Goal: Complete application form

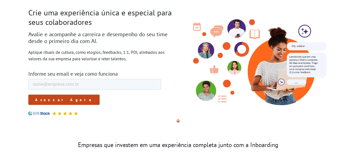
scroll to position [32, 0]
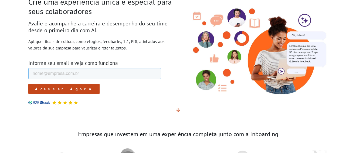
click at [67, 71] on input "E-mail de trabalho *" at bounding box center [94, 73] width 133 height 11
type input "[EMAIL_ADDRESS][DOMAIN_NAME]"
click at [57, 91] on input "Acessar Agora" at bounding box center [63, 89] width 71 height 10
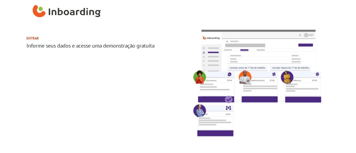
select select "BR"
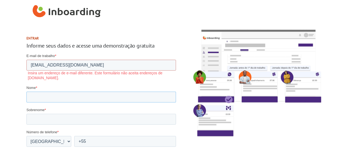
click at [147, 99] on input "Nome *" at bounding box center [101, 96] width 150 height 11
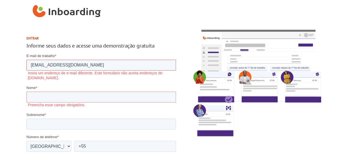
drag, startPoint x: 87, startPoint y: 67, endPoint x: 54, endPoint y: 65, distance: 33.5
click at [54, 65] on input "[EMAIL_ADDRESS][DOMAIN_NAME]" at bounding box center [101, 65] width 150 height 11
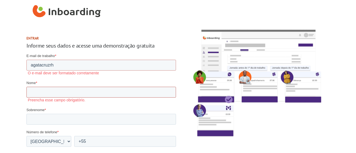
click at [95, 95] on input "Nome *" at bounding box center [101, 92] width 150 height 11
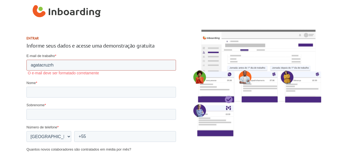
click at [80, 69] on input "agatacruzrh" at bounding box center [101, 65] width 150 height 11
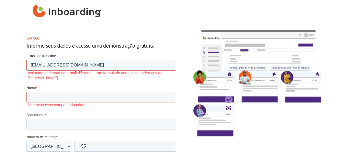
drag, startPoint x: 31, startPoint y: 58, endPoint x: -5, endPoint y: 55, distance: 35.8
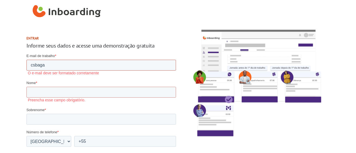
type input "csbagata@gmail.com"
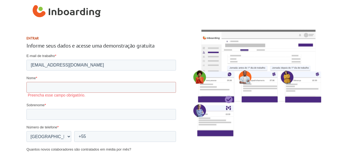
click at [16, 75] on section "Entrar Informe seus dados e acesse uma demonstração gratuita" at bounding box center [178, 154] width 356 height 263
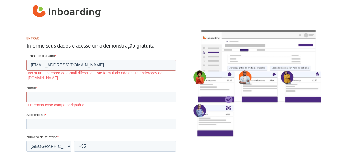
click at [103, 71] on label "Insira um endereço de e-mail diferente. Este formulário não aceita endereços de…" at bounding box center [102, 75] width 148 height 10
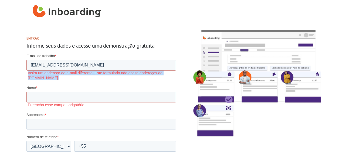
click at [103, 71] on label "Insira um endereço de e-mail diferente. Este formulário não aceita endereços de…" at bounding box center [102, 75] width 148 height 10
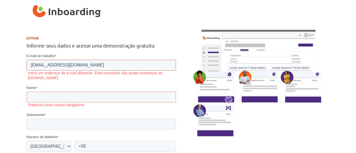
drag, startPoint x: 93, startPoint y: 70, endPoint x: 104, endPoint y: 74, distance: 12.2
click at [104, 74] on div "E-mail de trabalho * csbagata@gmail.com Insira um endereço de e-mail diferente.…" at bounding box center [101, 66] width 150 height 27
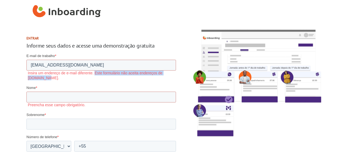
drag, startPoint x: 94, startPoint y: 70, endPoint x: 102, endPoint y: 78, distance: 11.5
click at [102, 78] on label "Insira um endereço de e-mail diferente. Este formulário não aceita endereços de…" at bounding box center [102, 75] width 148 height 10
click at [133, 62] on input "csbagata@gmail.com" at bounding box center [101, 65] width 150 height 11
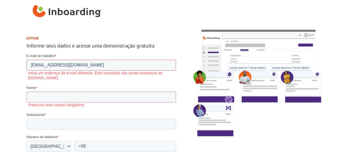
click at [133, 62] on input "csbagata@gmail.com" at bounding box center [101, 65] width 150 height 11
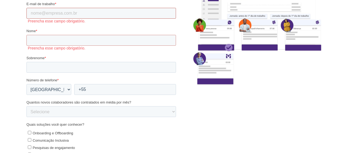
scroll to position [32, 0]
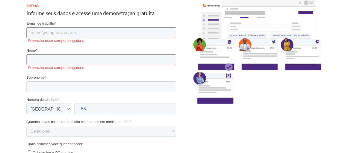
click at [89, 33] on input "E-mail de trabalho *" at bounding box center [101, 32] width 150 height 11
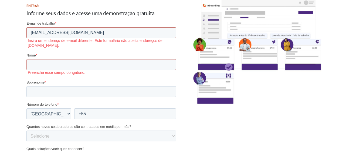
drag, startPoint x: 82, startPoint y: 34, endPoint x: 53, endPoint y: 31, distance: 28.5
click at [53, 31] on input "[EMAIL_ADDRESS][DOMAIN_NAME]" at bounding box center [101, 32] width 150 height 11
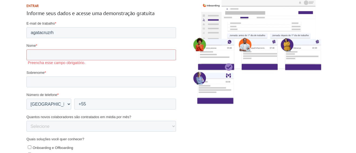
click at [46, 53] on div "Nome * Preencha esse campo obrigatório." at bounding box center [101, 54] width 150 height 22
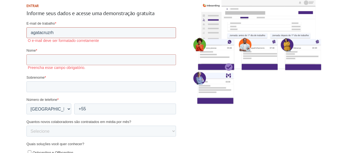
click at [81, 33] on input "agatacruzrh" at bounding box center [101, 32] width 150 height 11
click at [53, 33] on input "agatacruzrhgmail.com" at bounding box center [101, 32] width 150 height 11
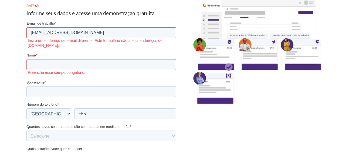
drag, startPoint x: 105, startPoint y: 33, endPoint x: 15, endPoint y: 32, distance: 90.4
click at [26, 32] on html "E-mail de trabalho * agatacruzrh@gmail.com Insira um endereço de e-mail diferen…" at bounding box center [101, 142] width 150 height 242
type input "[EMAIL_ADDRESS][DOMAIN_NAME]"
click at [53, 25] on span "E-mail de trabalho" at bounding box center [40, 23] width 29 height 4
click at [53, 27] on input "[EMAIL_ADDRESS][DOMAIN_NAME]" at bounding box center [101, 32] width 150 height 11
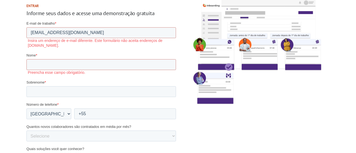
click at [55, 23] on span "*" at bounding box center [55, 23] width 1 height 4
click at [55, 27] on input "[EMAIL_ADDRESS][DOMAIN_NAME]" at bounding box center [101, 32] width 150 height 11
click at [55, 23] on span "*" at bounding box center [55, 23] width 1 height 4
click at [55, 27] on input "[EMAIL_ADDRESS][DOMAIN_NAME]" at bounding box center [101, 32] width 150 height 11
click at [55, 23] on span "*" at bounding box center [55, 23] width 1 height 4
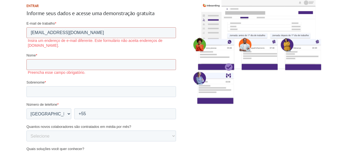
click at [55, 27] on input "[EMAIL_ADDRESS][DOMAIN_NAME]" at bounding box center [101, 32] width 150 height 11
click at [56, 25] on label "E-mail de trabalho *" at bounding box center [101, 23] width 150 height 5
click at [56, 27] on input "[EMAIL_ADDRESS][DOMAIN_NAME]" at bounding box center [101, 32] width 150 height 11
click at [59, 70] on label "Preencha esse campo obrigatório." at bounding box center [102, 72] width 148 height 5
click at [59, 69] on input "Nome *" at bounding box center [101, 64] width 150 height 11
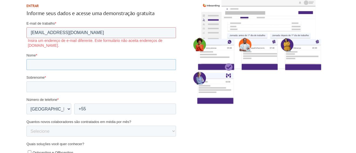
type input "Ágata"
click at [45, 89] on input "Sobrenome *" at bounding box center [101, 86] width 150 height 11
type input "cruz"
click at [96, 107] on input "+55" at bounding box center [125, 108] width 102 height 11
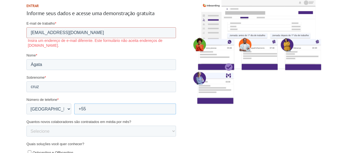
click at [96, 107] on input "+55" at bounding box center [125, 108] width 102 height 11
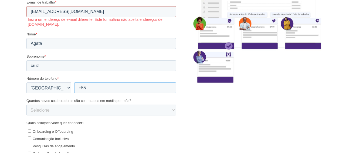
scroll to position [65, 0]
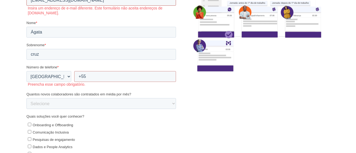
drag, startPoint x: 93, startPoint y: 2, endPoint x: 26, endPoint y: 1, distance: 67.2
click at [26, 1] on input "[EMAIL_ADDRESS][DOMAIN_NAME]" at bounding box center [101, 0] width 150 height 11
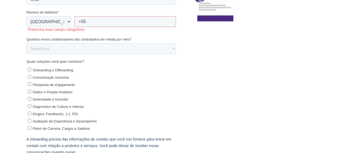
scroll to position [130, 0]
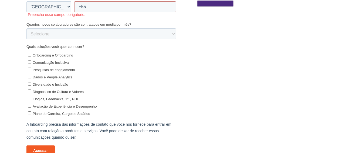
click at [55, 86] on span "Diversidade e Inclusão" at bounding box center [50, 85] width 36 height 4
click at [31, 86] on input "Diversidade e Inclusão" at bounding box center [30, 84] width 4 height 4
checkbox input "true"
click at [56, 63] on span "Comunicação Inclusiva" at bounding box center [50, 63] width 36 height 4
click at [31, 63] on input "Comunicação Inclusiva" at bounding box center [30, 62] width 4 height 4
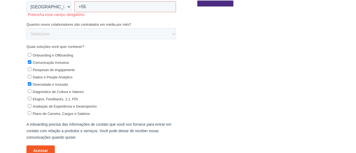
checkbox input "true"
click at [58, 106] on span "Avaliação de Experiência e Desempenho" at bounding box center [64, 106] width 64 height 4
click at [31, 106] on input "Avaliação de Experiência e Desempenho" at bounding box center [30, 106] width 4 height 4
checkbox input "true"
click at [58, 101] on span "Elogios, Feedbacks, 1:1, PDI" at bounding box center [54, 99] width 45 height 4
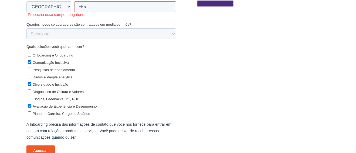
click at [31, 100] on input "Elogios, Feedbacks, 1:1, PDI" at bounding box center [30, 99] width 4 height 4
checkbox input "true"
click at [58, 94] on label "Diagnóstico de Cultura e Valores" at bounding box center [102, 92] width 148 height 6
click at [31, 93] on input "Diagnóstico de Cultura e Valores" at bounding box center [30, 92] width 4 height 4
checkbox input "true"
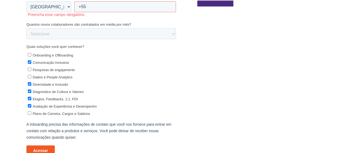
click at [60, 78] on span "Dados e People Analytics" at bounding box center [52, 77] width 40 height 4
click at [31, 78] on input "Dados e People Analytics" at bounding box center [30, 77] width 4 height 4
checkbox input "true"
click at [59, 69] on span "Pesquisas de engajamento" at bounding box center [53, 70] width 42 height 4
click at [31, 69] on input "Pesquisas de engajamento" at bounding box center [30, 70] width 4 height 4
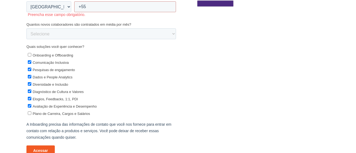
checkbox input "true"
click at [60, 56] on span "Onboarding e Offboarding" at bounding box center [52, 55] width 40 height 4
click at [31, 56] on input "Onboarding e Offboarding" at bounding box center [30, 55] width 4 height 4
checkbox input "true"
click at [60, 112] on span "Plano de Carreira, Cargos e Salários" at bounding box center [60, 114] width 57 height 4
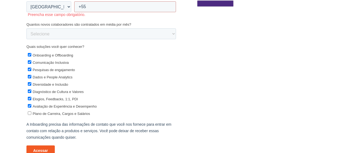
click at [31, 112] on input "Plano de Carreira, Cargos e Salários" at bounding box center [30, 113] width 4 height 4
checkbox input "true"
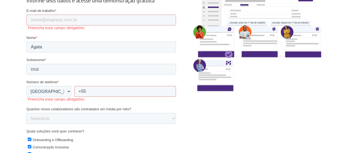
scroll to position [35, 0]
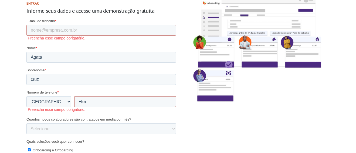
click at [111, 99] on input "+55" at bounding box center [125, 101] width 102 height 11
select select "0-5"
click at [26, 123] on select "Selecione 0-5 5-10 10-50 50-100 100+" at bounding box center [101, 128] width 150 height 11
